Goal: Navigation & Orientation: Understand site structure

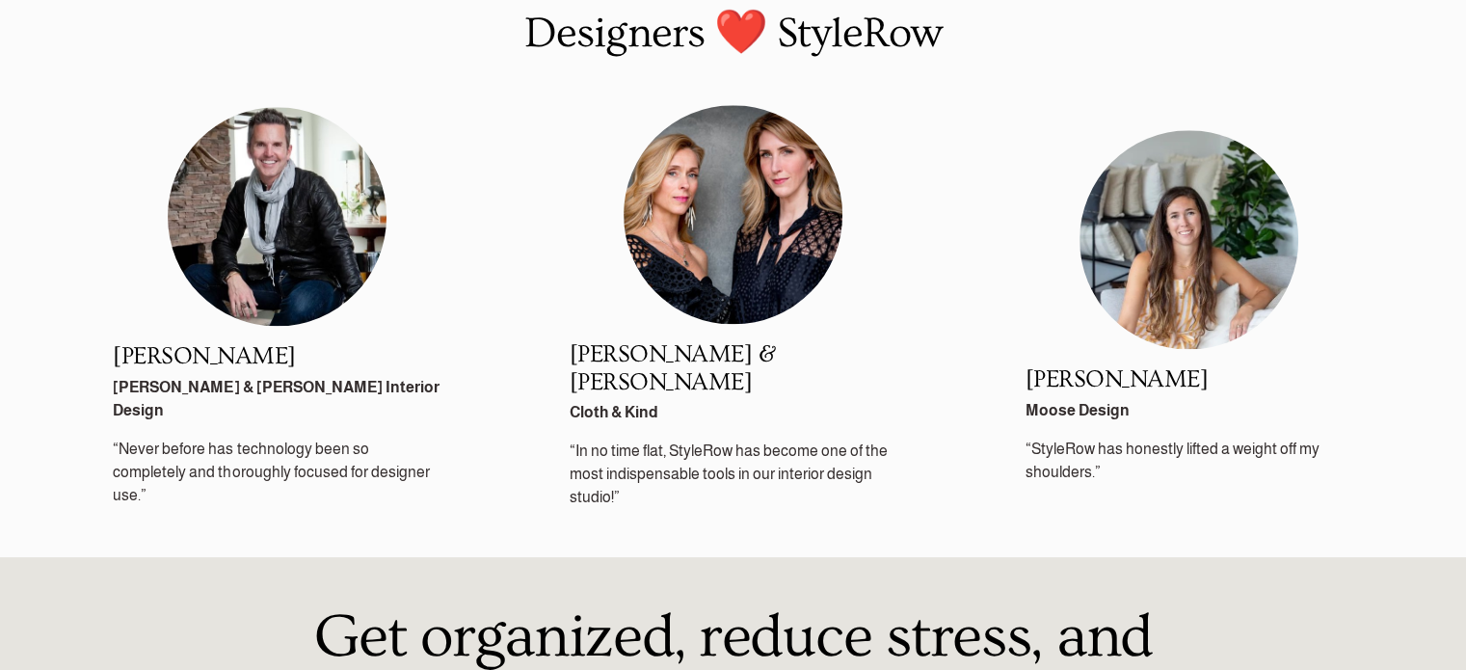
scroll to position [2379, 0]
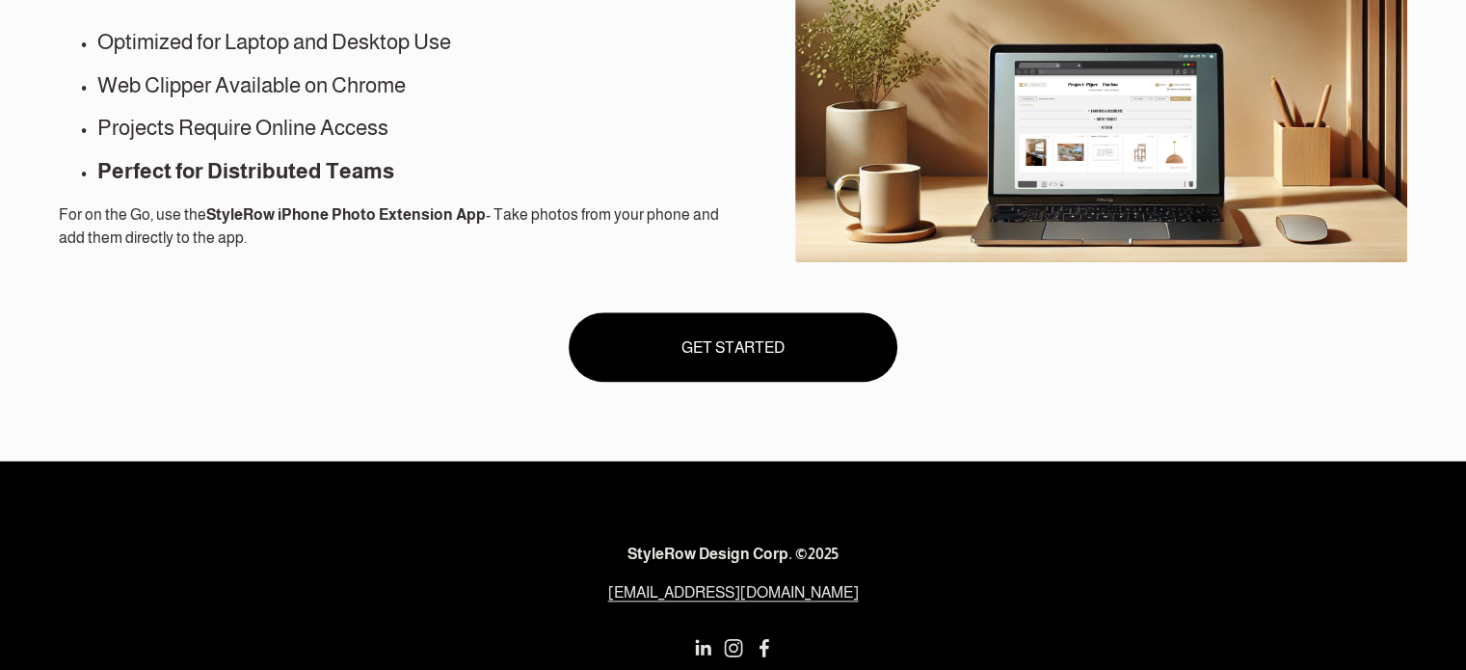
scroll to position [1884, 0]
